Goal: Transaction & Acquisition: Book appointment/travel/reservation

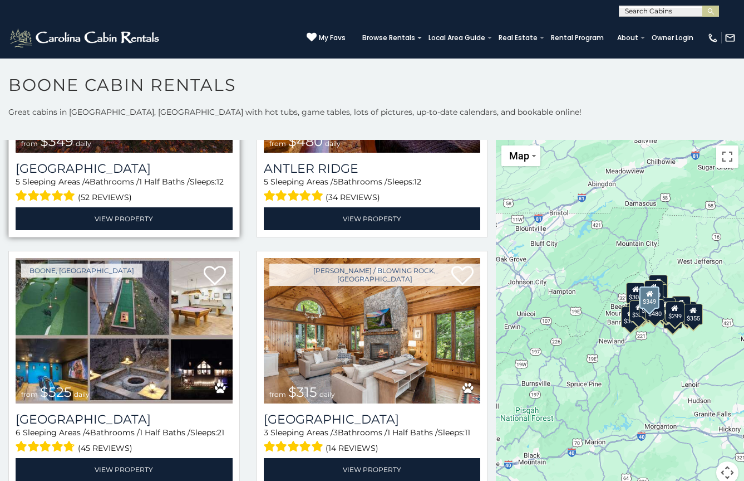
scroll to position [167, 0]
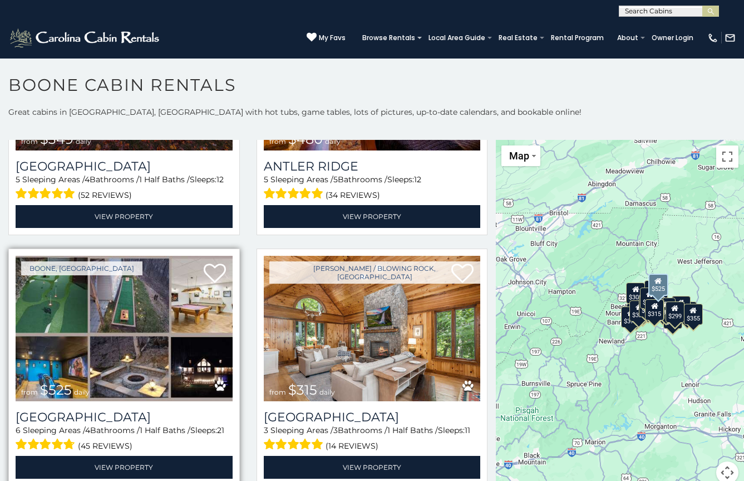
click at [143, 360] on img at bounding box center [124, 328] width 217 height 145
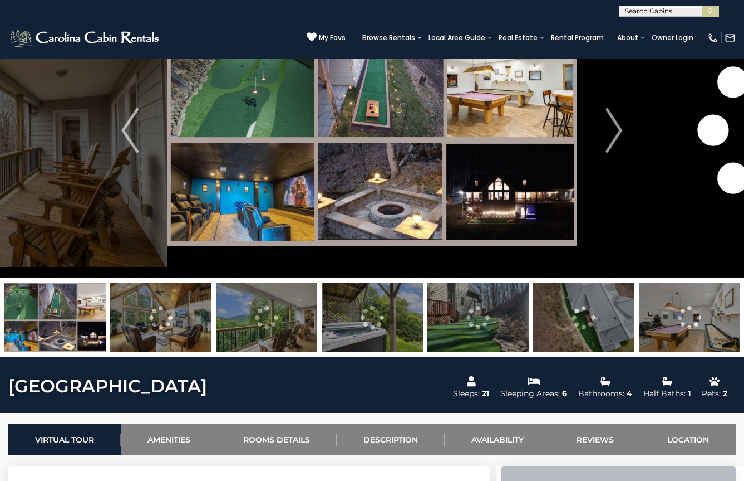
scroll to position [56, 0]
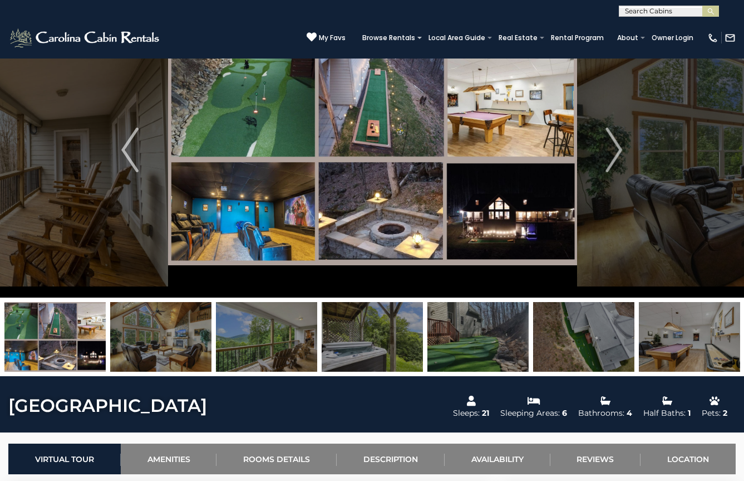
click at [515, 213] on img at bounding box center [372, 149] width 409 height 295
click at [495, 204] on img at bounding box center [372, 149] width 409 height 295
click at [626, 138] on button "Next" at bounding box center [614, 149] width 75 height 295
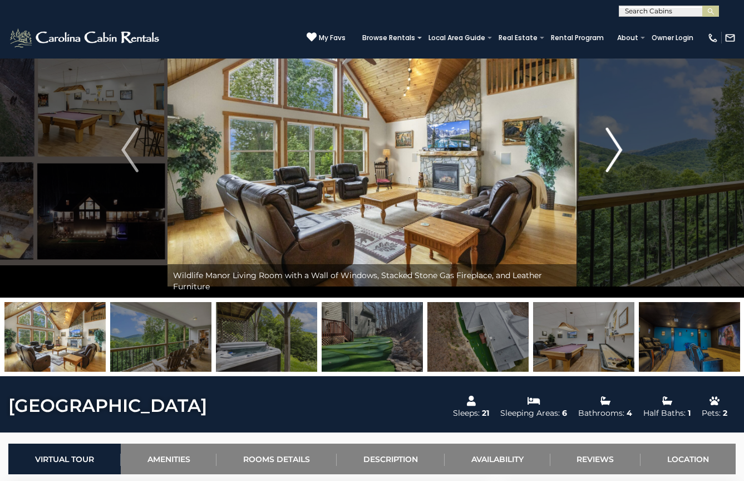
click at [620, 146] on img "Next" at bounding box center [614, 150] width 17 height 45
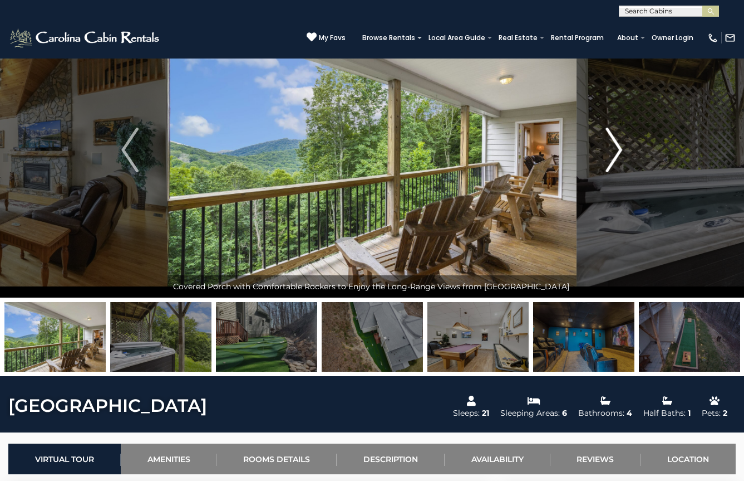
click at [620, 147] on img "Next" at bounding box center [614, 150] width 17 height 45
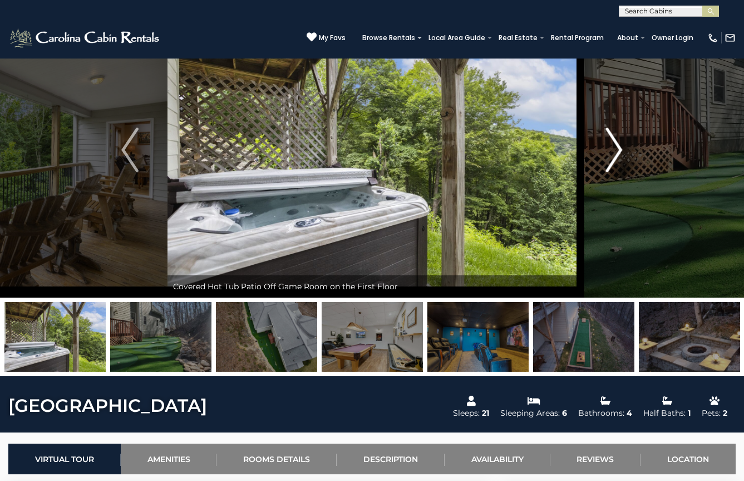
click at [620, 147] on img "Next" at bounding box center [614, 150] width 17 height 45
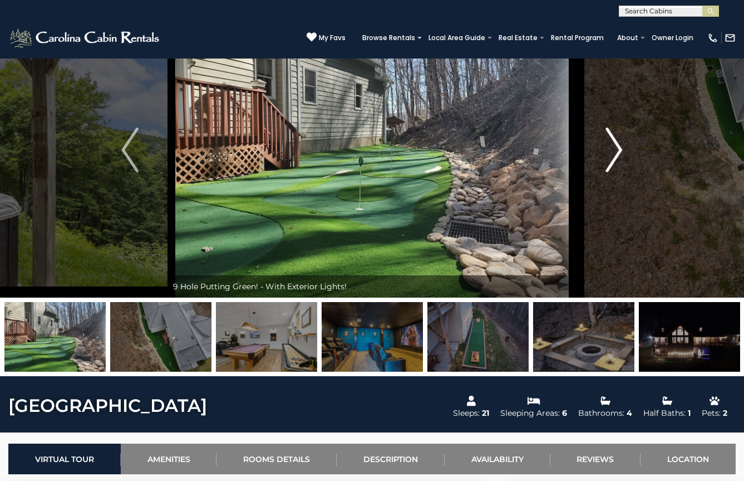
click at [620, 147] on img "Next" at bounding box center [614, 150] width 17 height 45
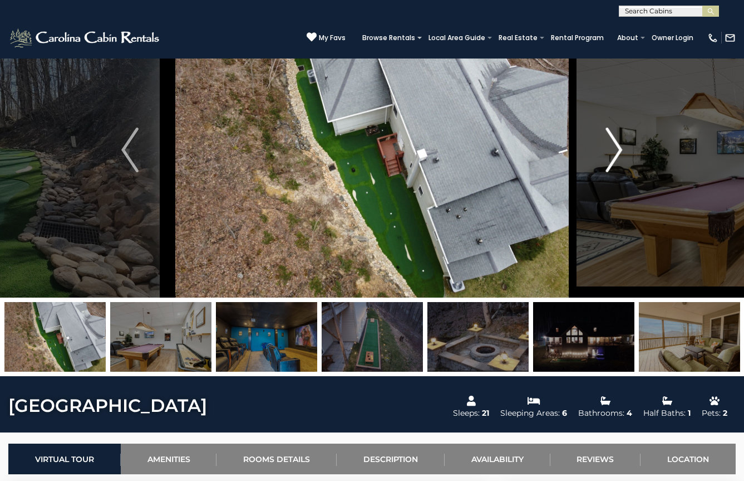
click at [620, 147] on img "Next" at bounding box center [614, 150] width 17 height 45
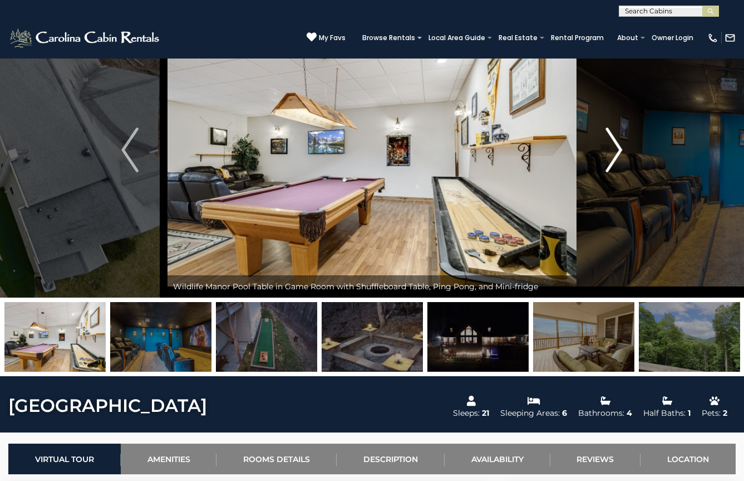
click at [617, 149] on img "Next" at bounding box center [614, 150] width 17 height 45
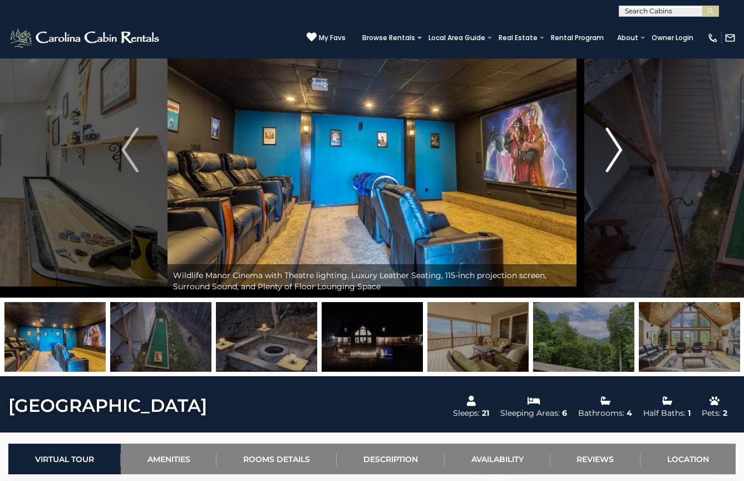
click at [620, 150] on img "Next" at bounding box center [614, 150] width 17 height 45
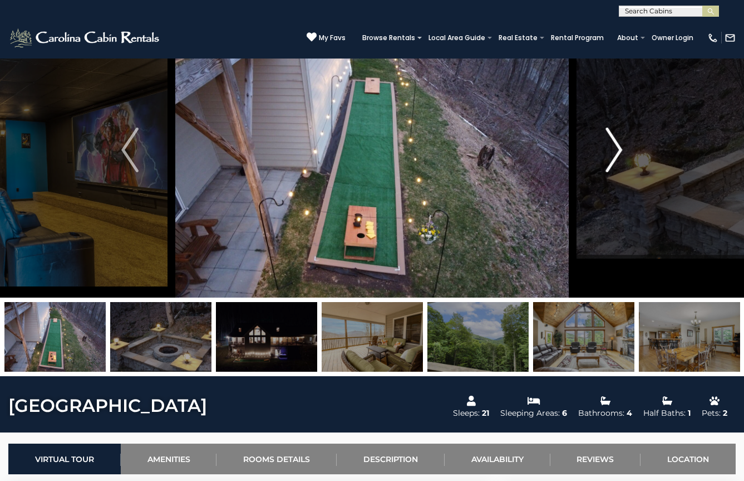
click at [620, 150] on img "Next" at bounding box center [614, 150] width 17 height 45
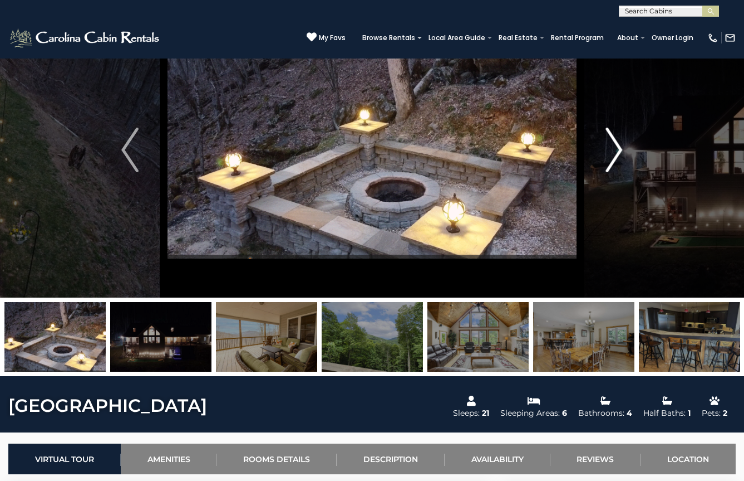
click at [620, 150] on img "Next" at bounding box center [614, 150] width 17 height 45
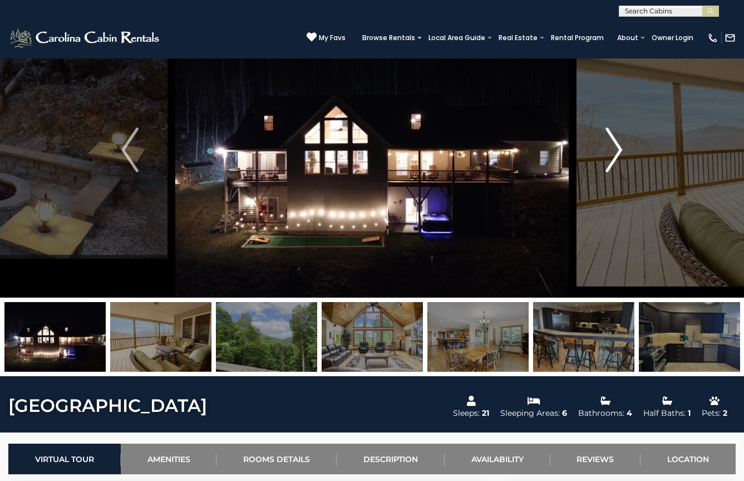
click at [620, 150] on img "Next" at bounding box center [614, 150] width 17 height 45
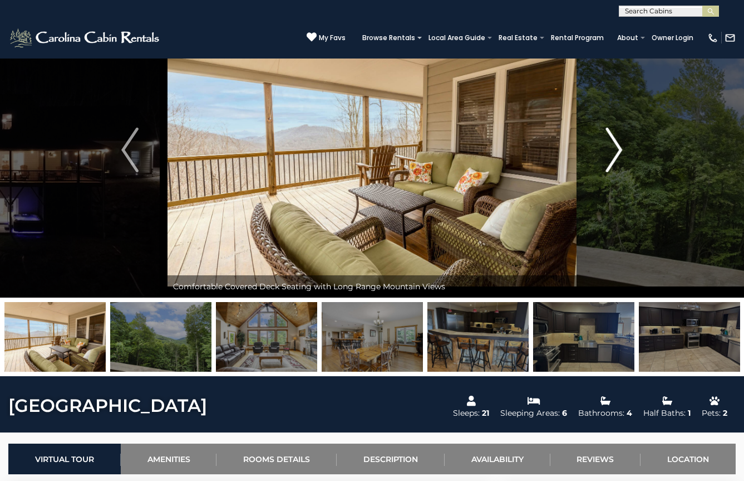
click at [620, 150] on img "Next" at bounding box center [614, 150] width 17 height 45
